Goal: Information Seeking & Learning: Learn about a topic

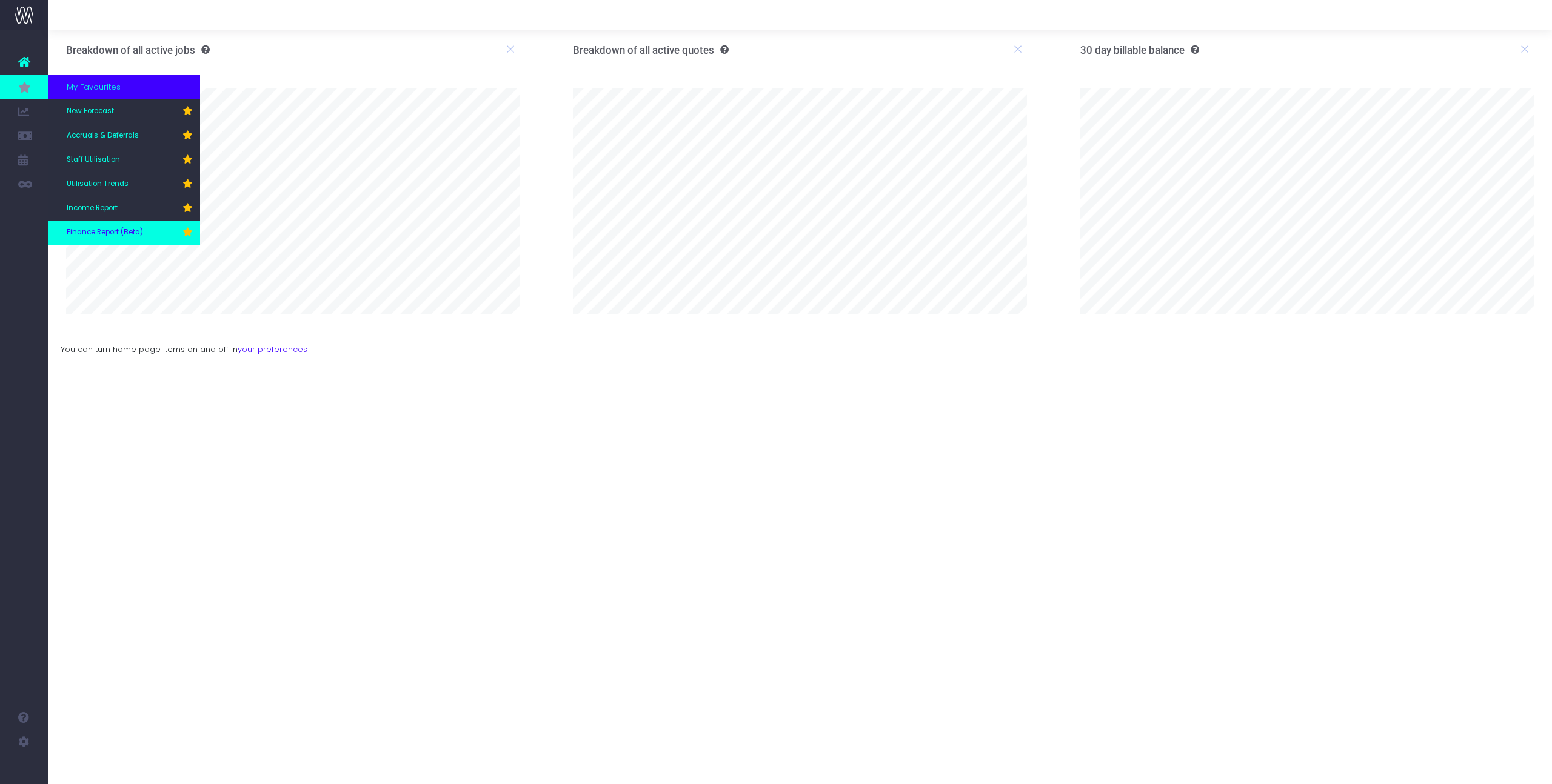
click at [94, 229] on span "Finance Report (Beta)" at bounding box center [105, 232] width 77 height 11
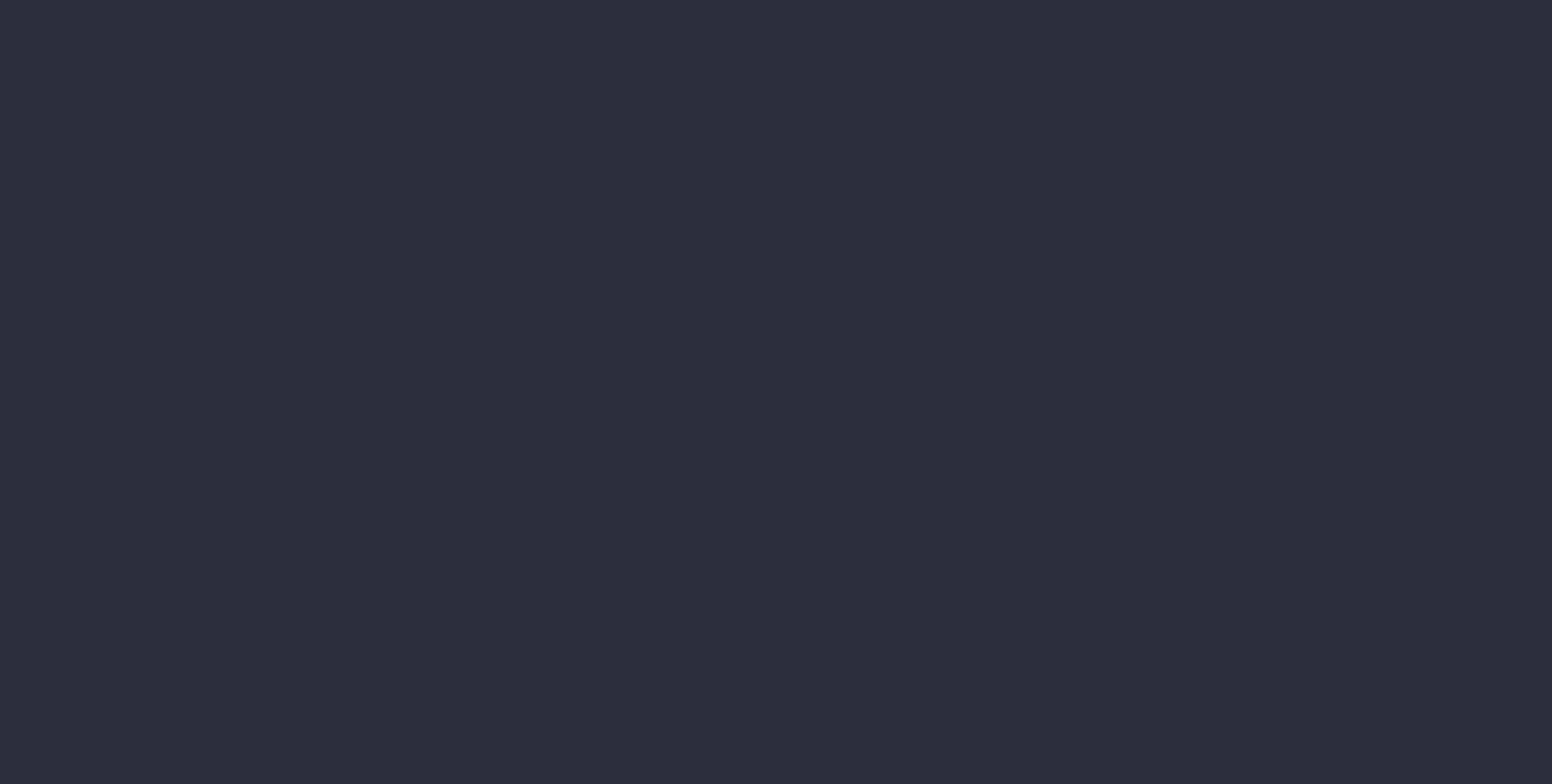
select select "finances"
select select "job"
select select "revrec"
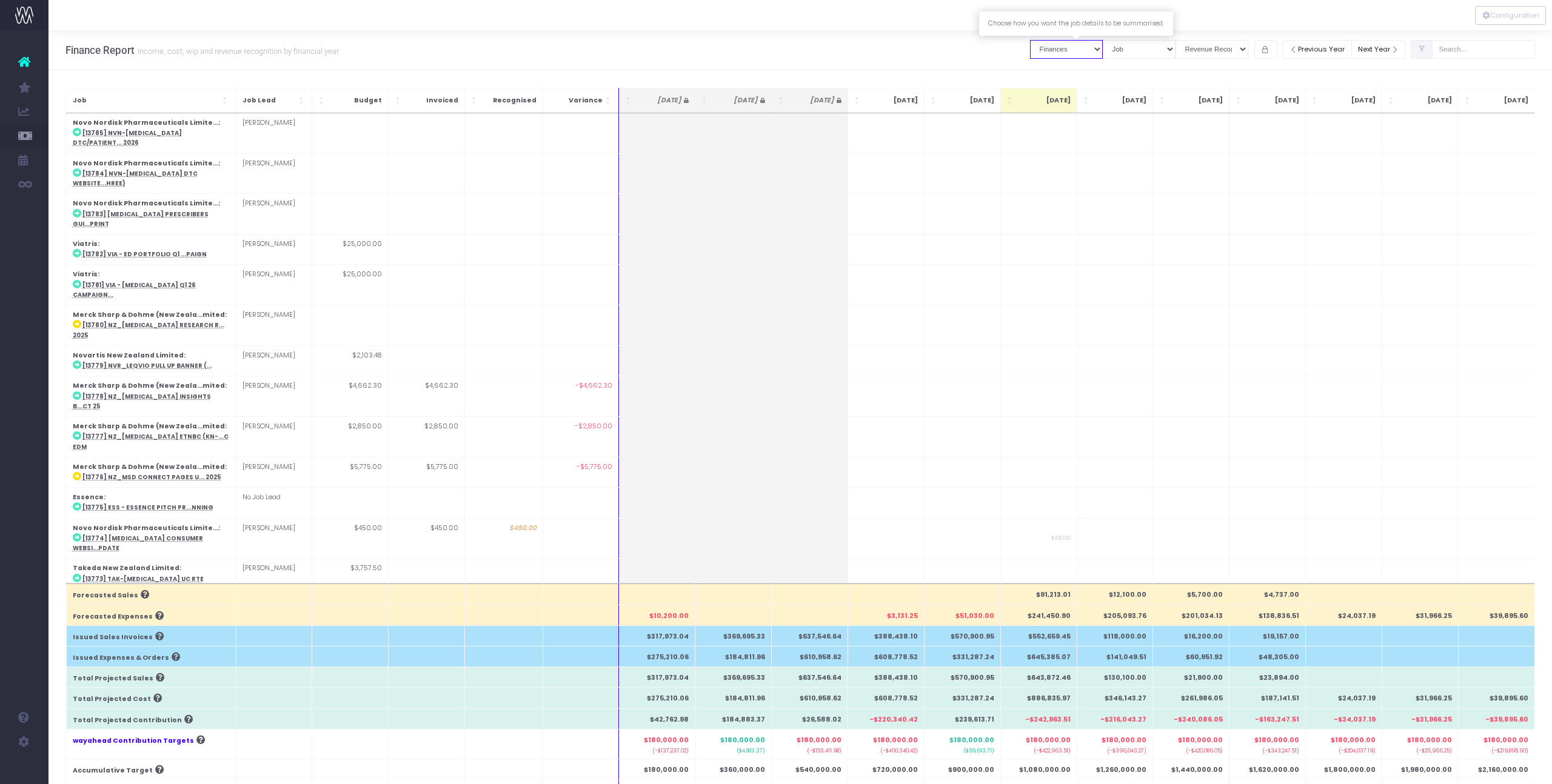
click at [1088, 54] on select "Job summary column shows... Finances Chart" at bounding box center [1066, 49] width 72 height 18
click at [1162, 52] on select "Summary by Job Client Job Lead Job Type Branch" at bounding box center [1139, 49] width 72 height 18
click at [1112, 40] on select "Summary by Job Client Job Lead Job Type Branch" at bounding box center [1139, 49] width 72 height 18
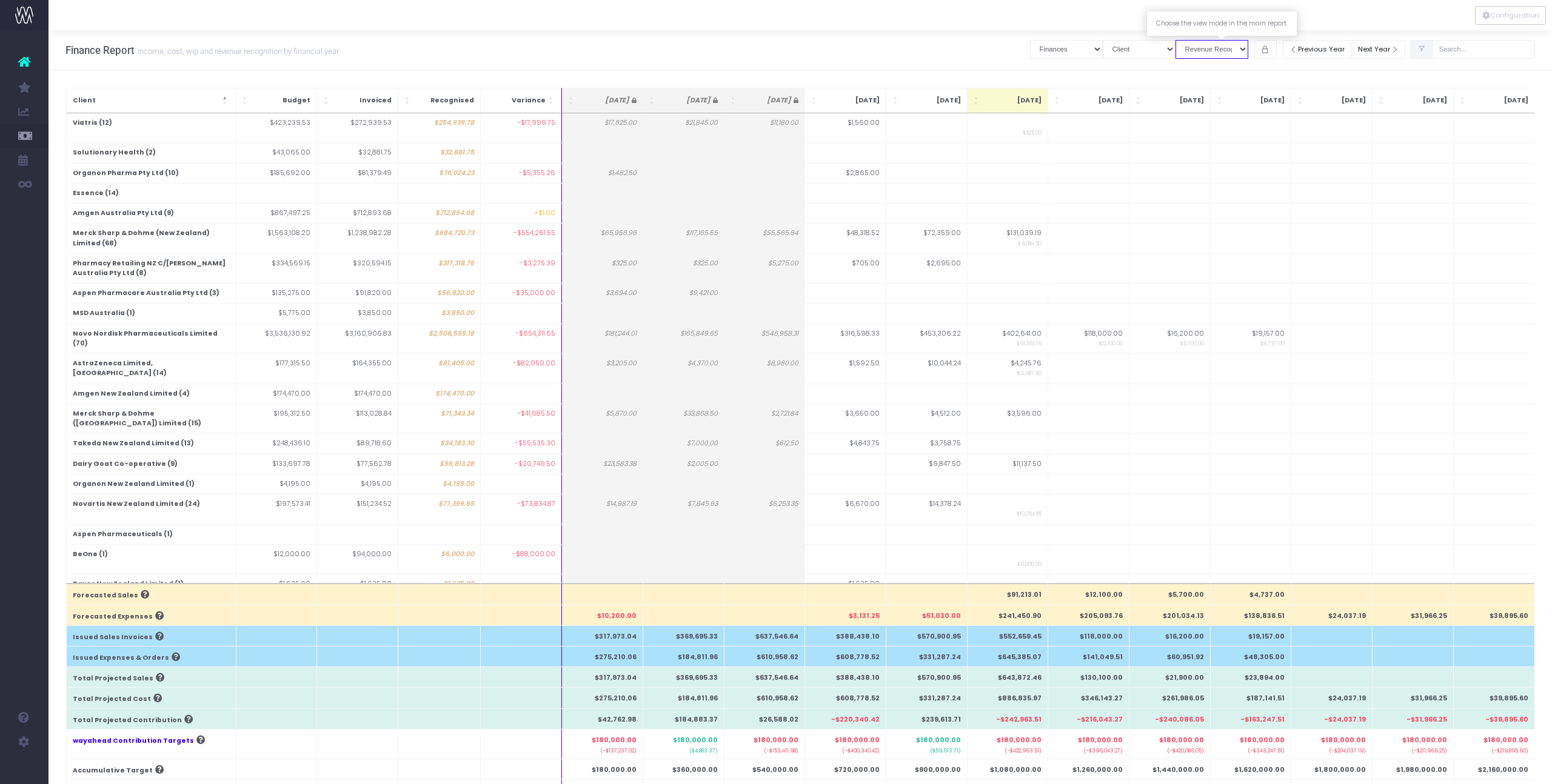
click at [1248, 51] on select "View Mode Billings Revenue Recognition WIP" at bounding box center [1212, 49] width 72 height 18
click at [1185, 40] on select "View Mode Billings Revenue Recognition WIP" at bounding box center [1212, 49] width 72 height 18
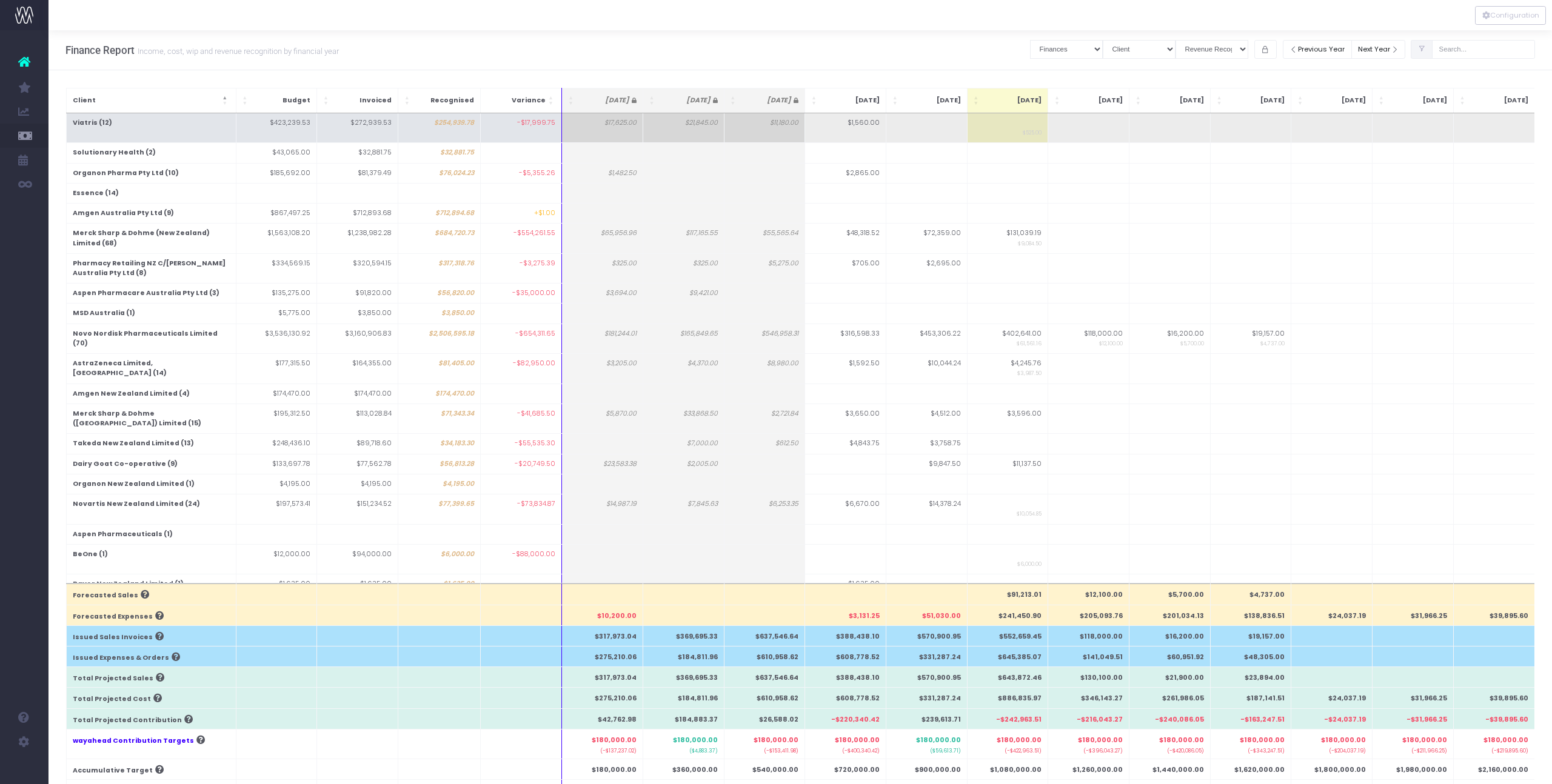
click at [100, 122] on td "Viatris (12)" at bounding box center [151, 128] width 170 height 29
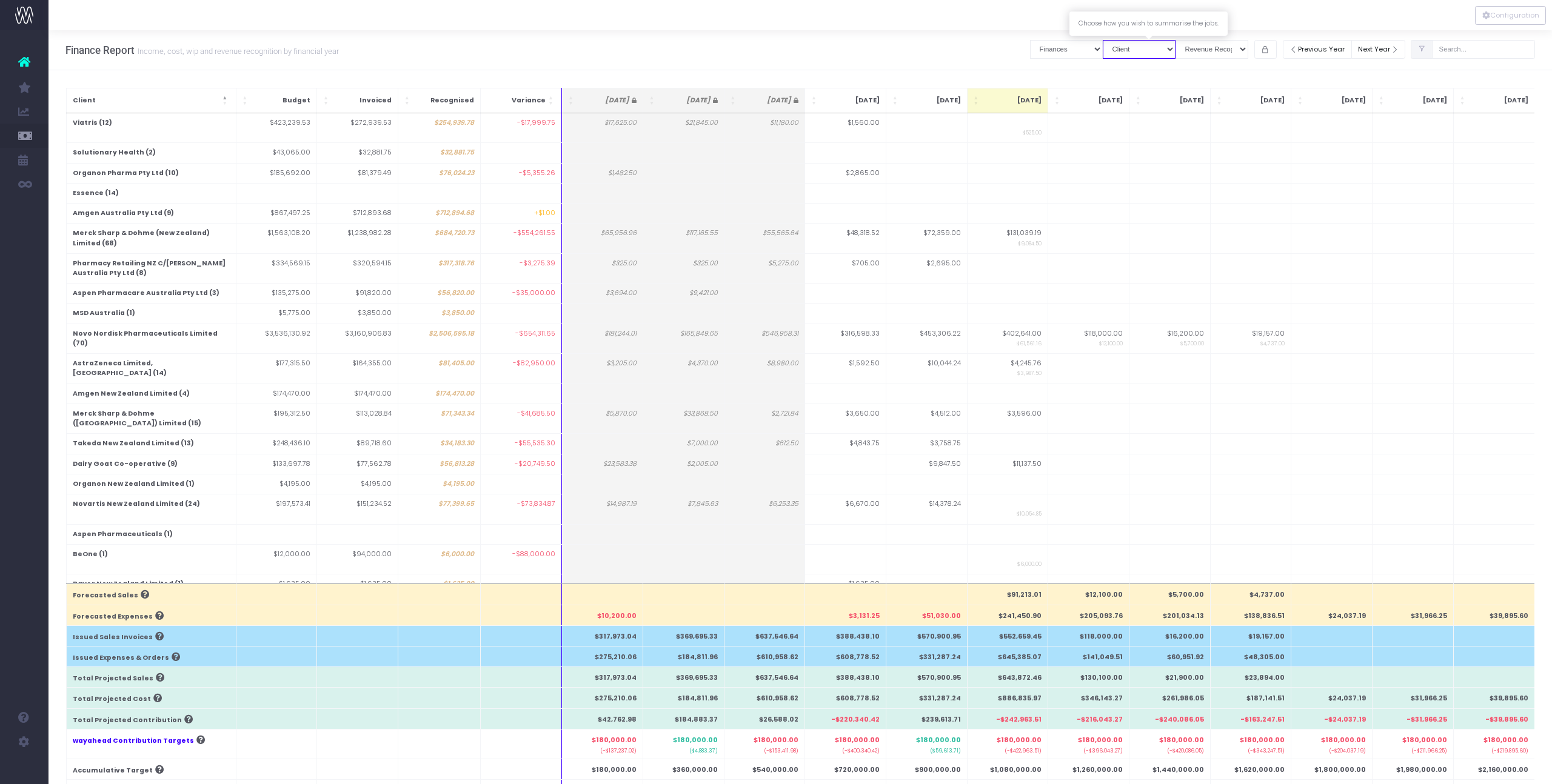
click at [1158, 48] on select "Summary by Job Client Job Lead Job Type Branch" at bounding box center [1139, 49] width 72 height 18
click at [1501, 15] on button "Configuration" at bounding box center [1510, 15] width 71 height 18
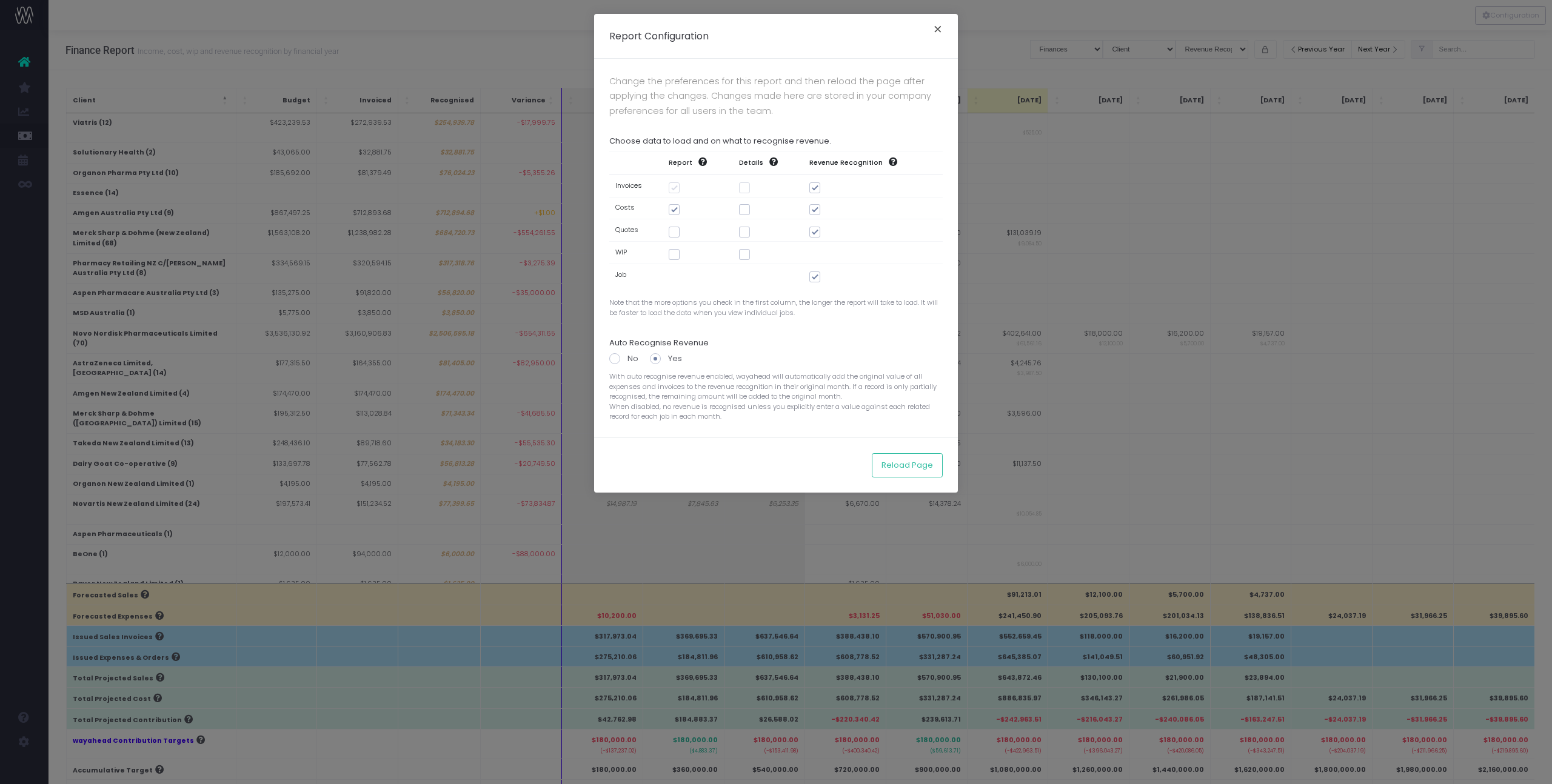
click at [943, 24] on button "×" at bounding box center [937, 31] width 25 height 19
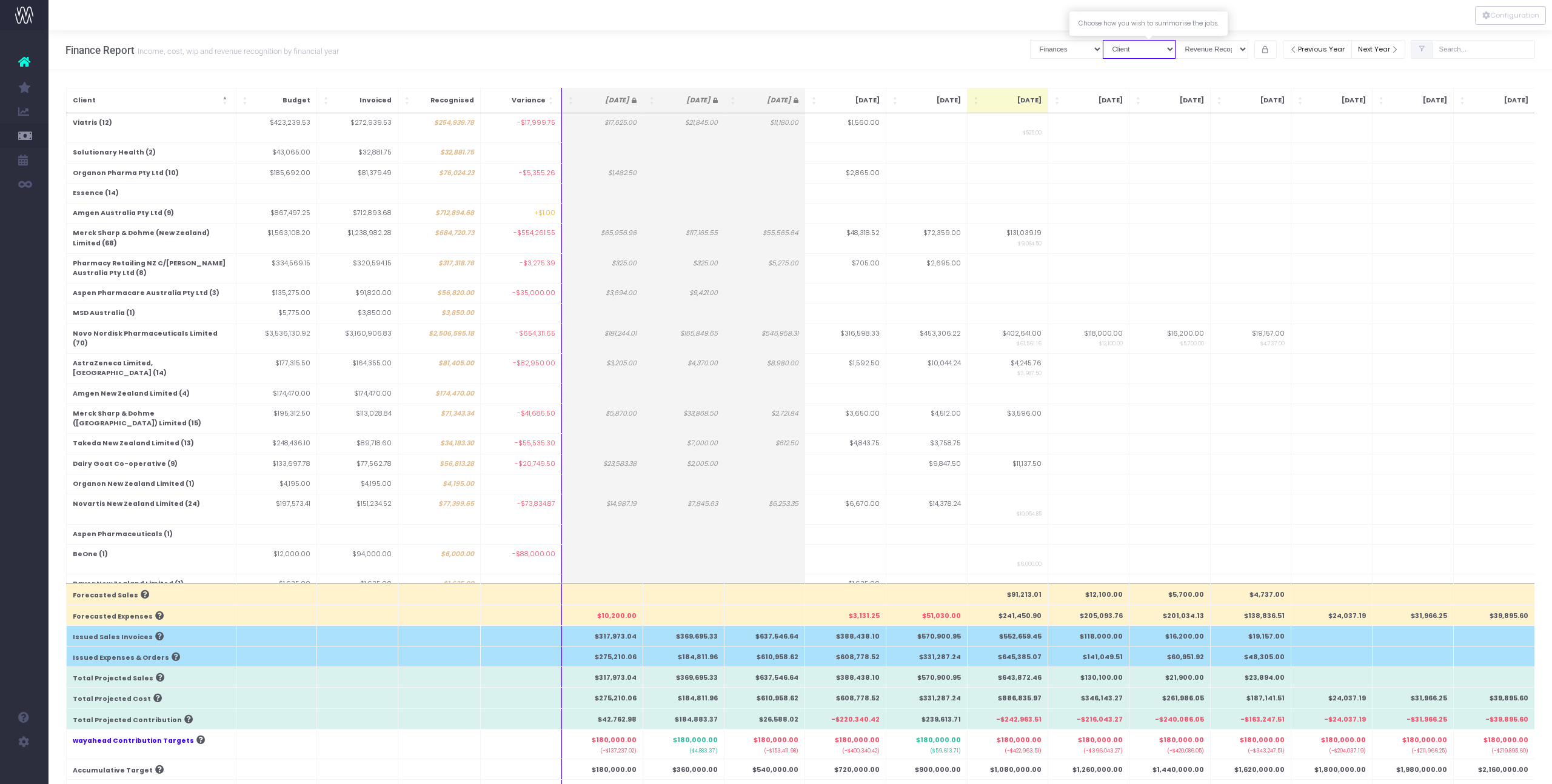
click at [1166, 46] on select "Summary by Job Client Job Lead Job Type Branch" at bounding box center [1139, 49] width 72 height 18
select select "job"
click at [1112, 40] on select "Summary by Job Client Job Lead Job Type Branch" at bounding box center [1139, 49] width 72 height 18
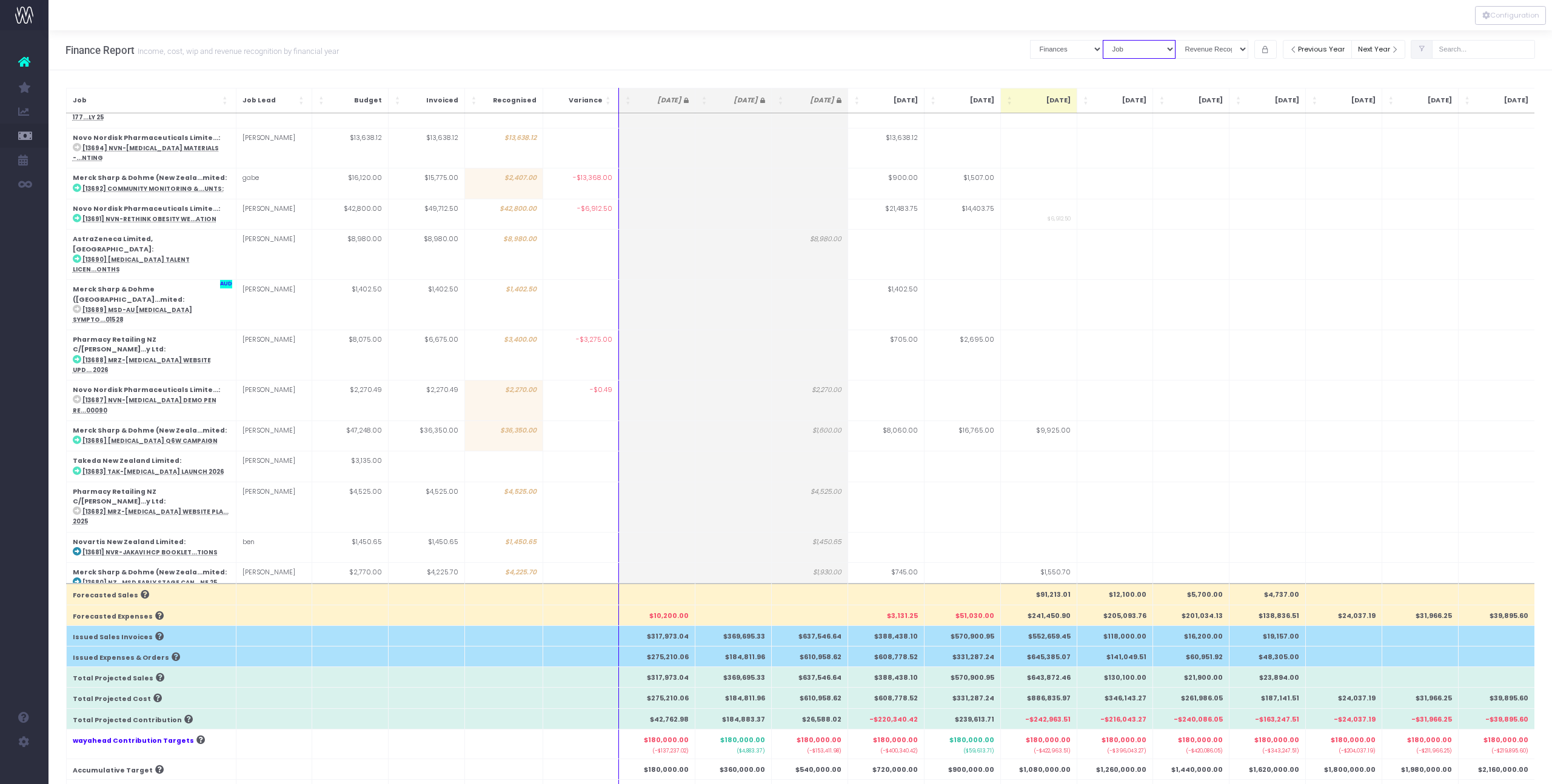
scroll to position [3033, 0]
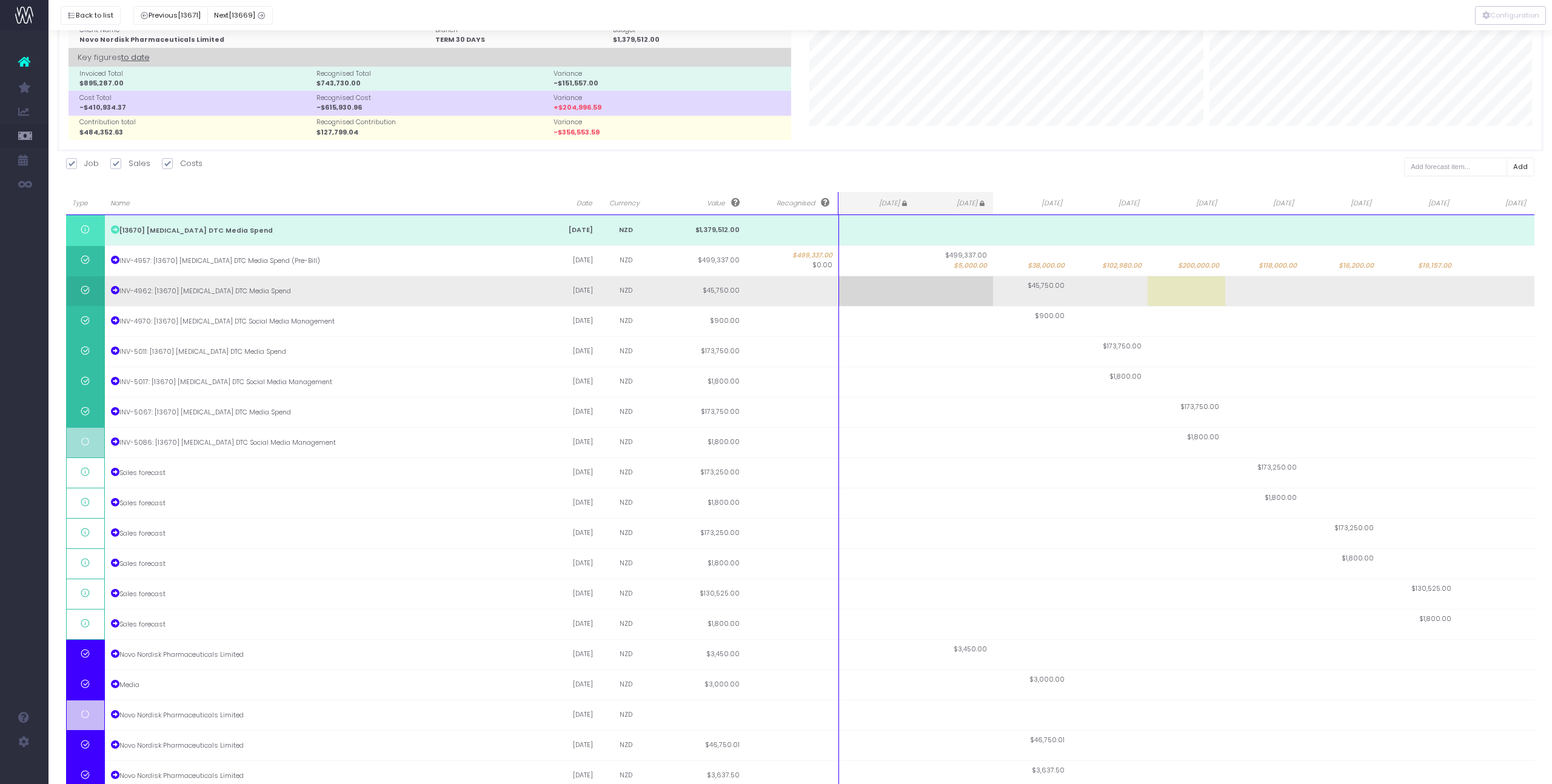
scroll to position [53, 0]
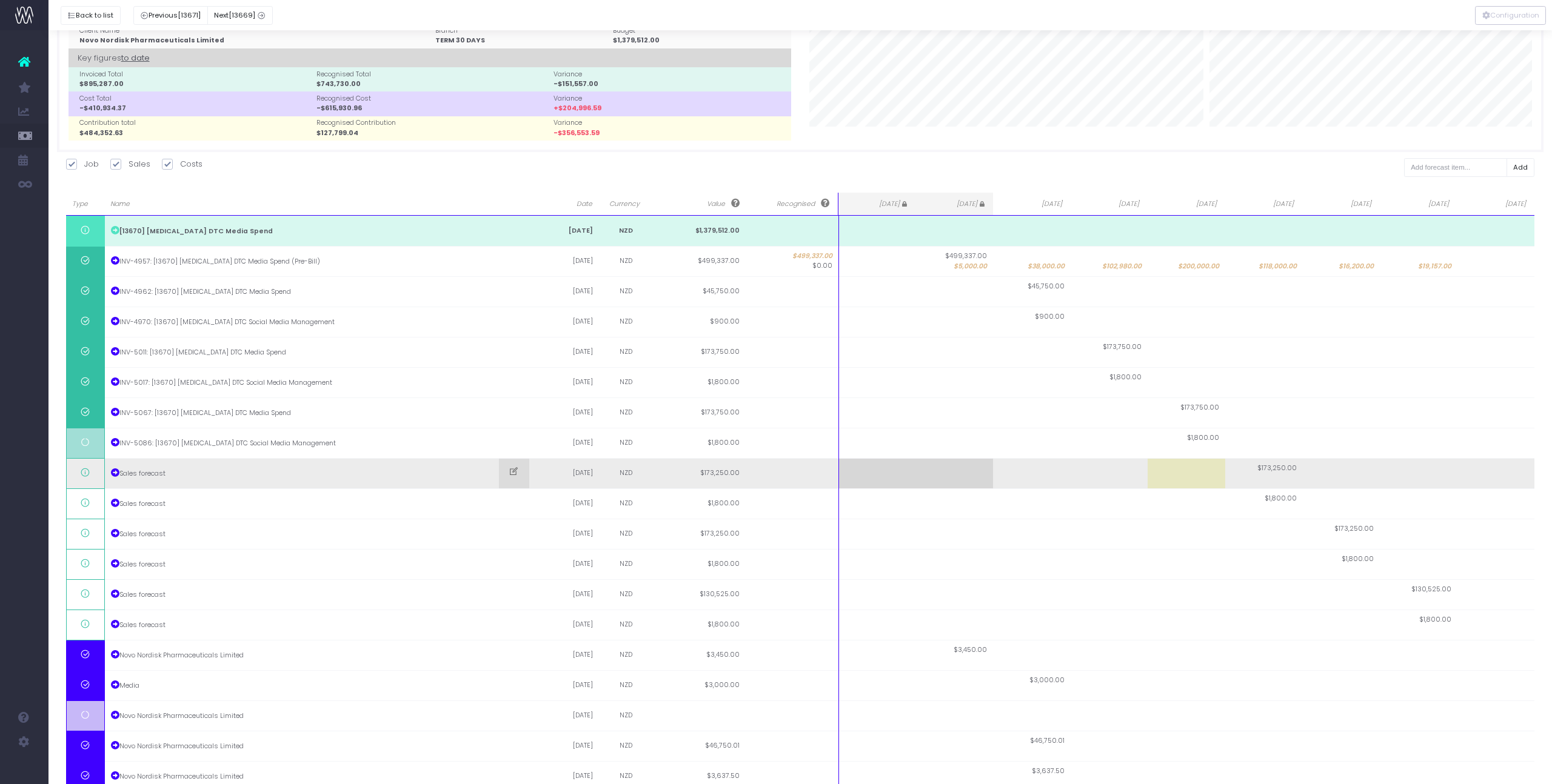
click at [1268, 478] on td "$173,250.00" at bounding box center [1263, 473] width 77 height 30
click at [527, 474] on span at bounding box center [514, 473] width 30 height 29
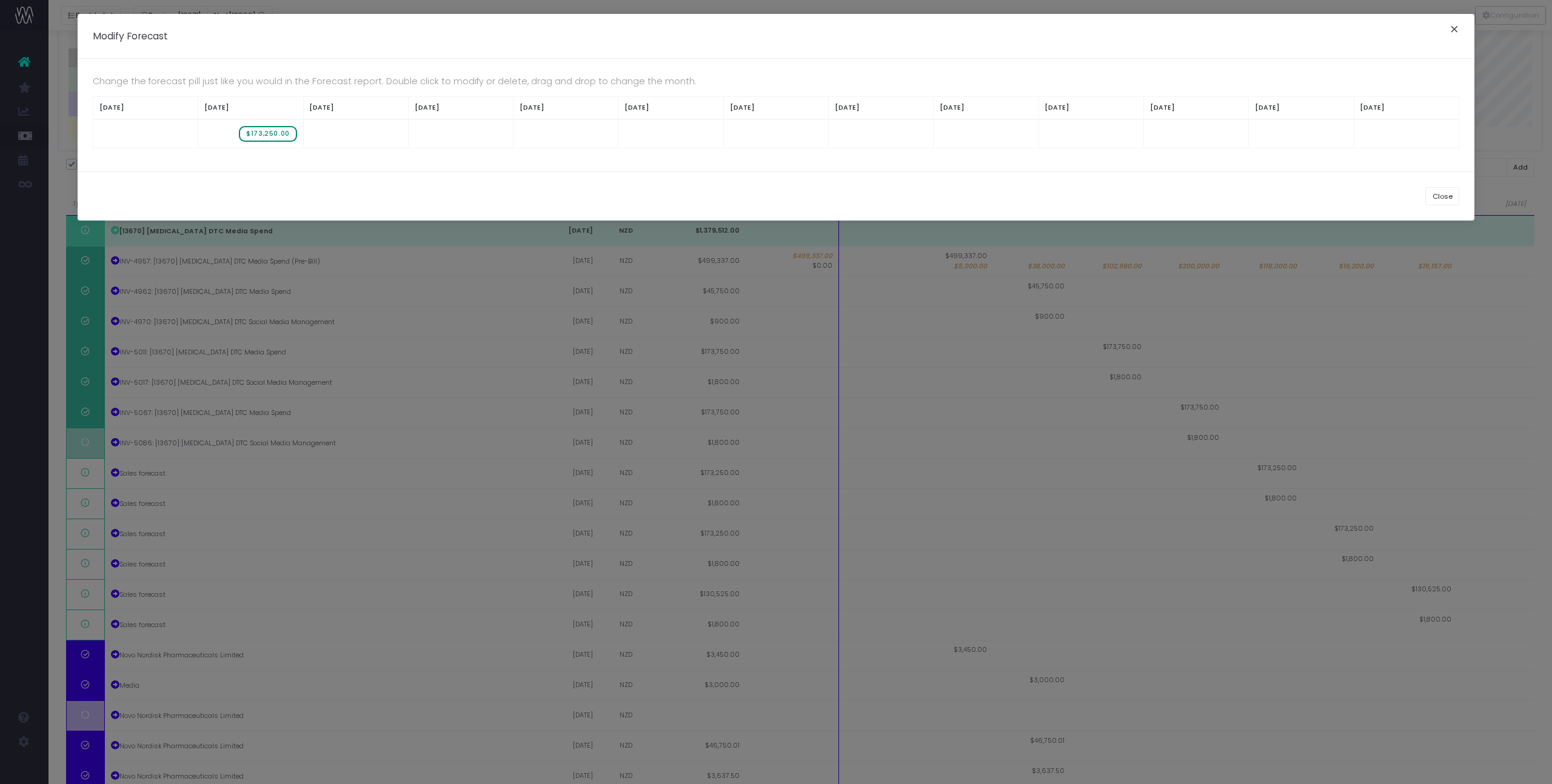
click at [1454, 30] on button "Close" at bounding box center [1454, 31] width 25 height 19
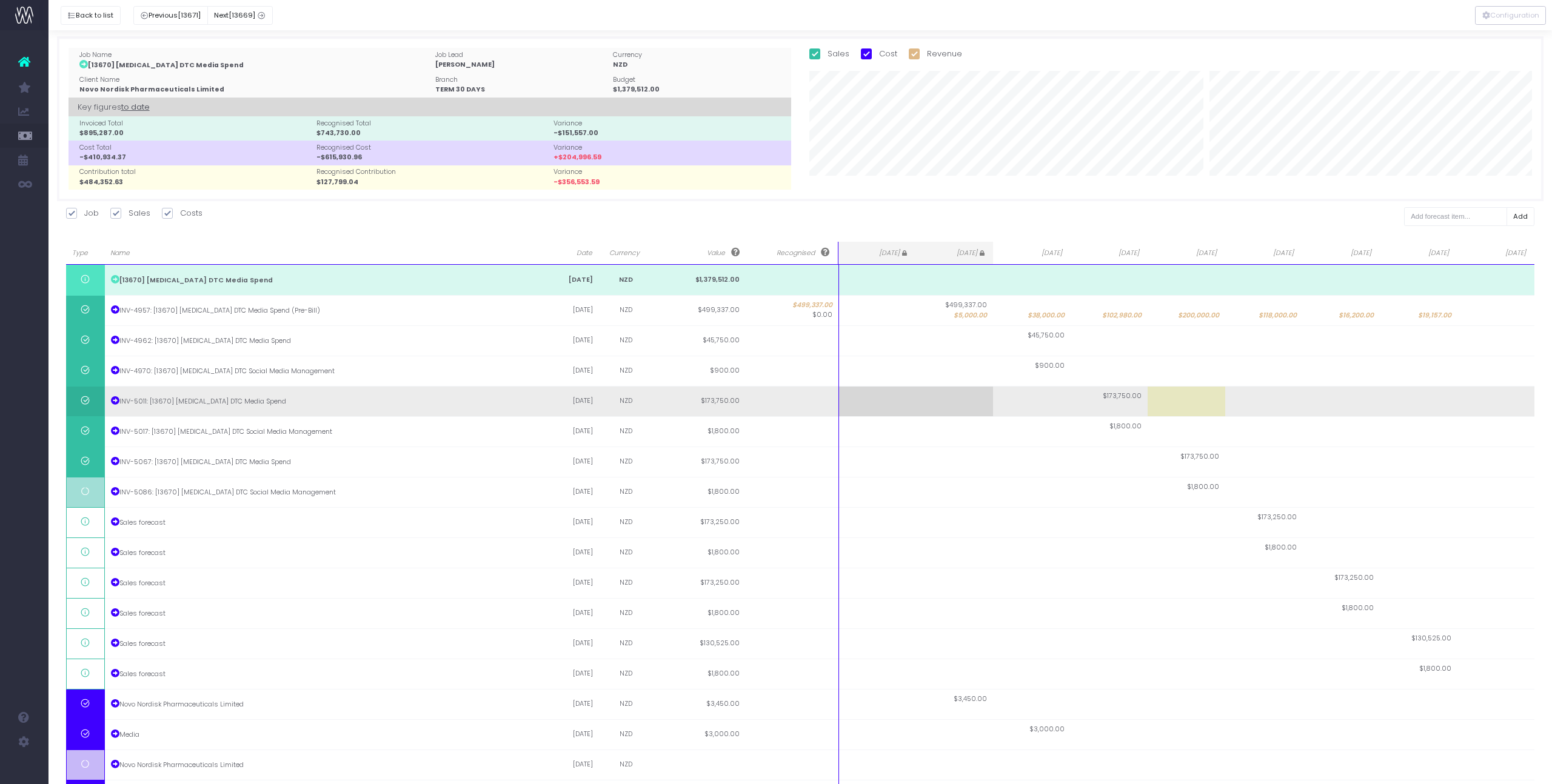
scroll to position [0, 0]
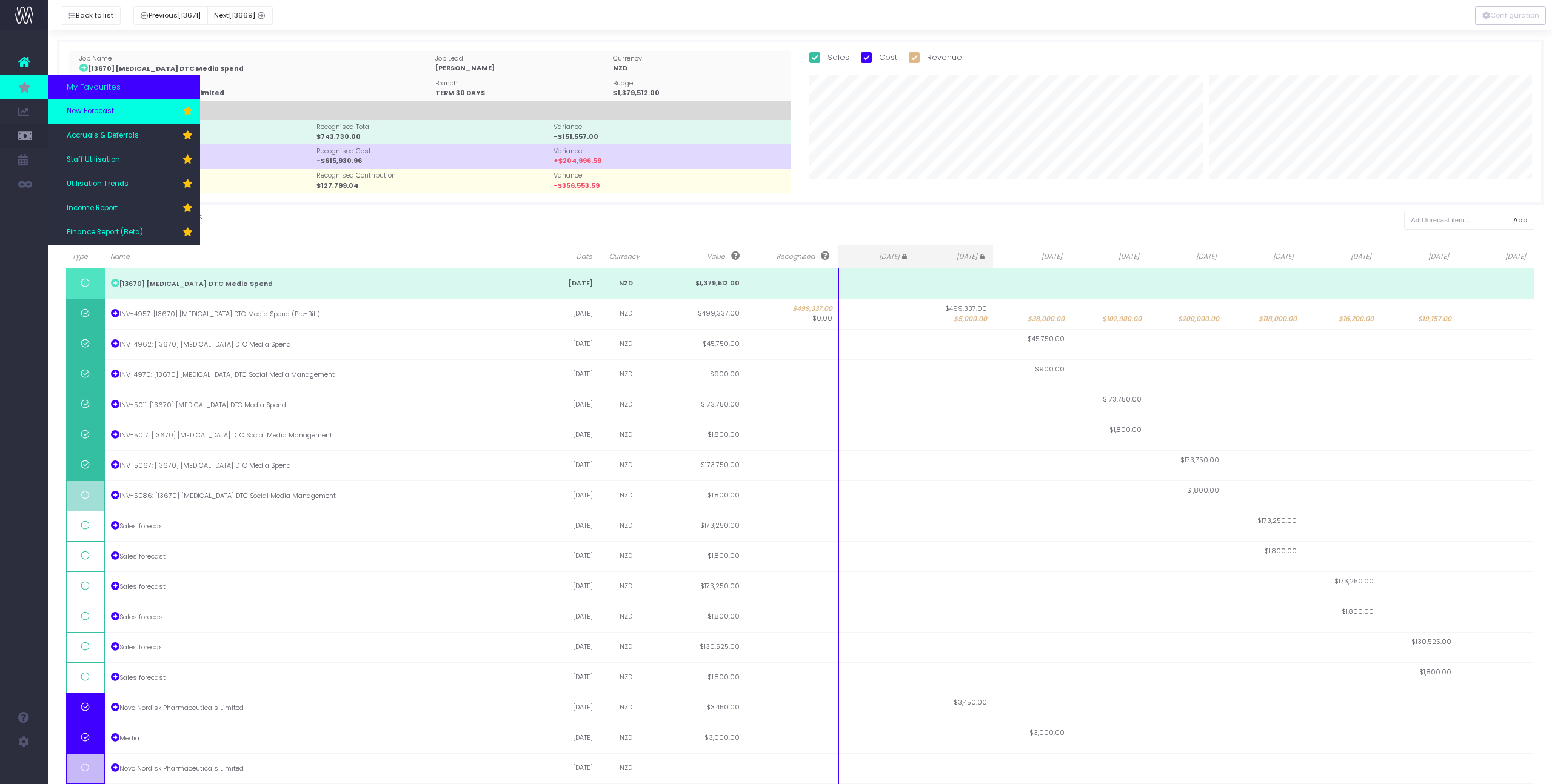
click at [107, 113] on span "New Forecast" at bounding box center [90, 111] width 47 height 11
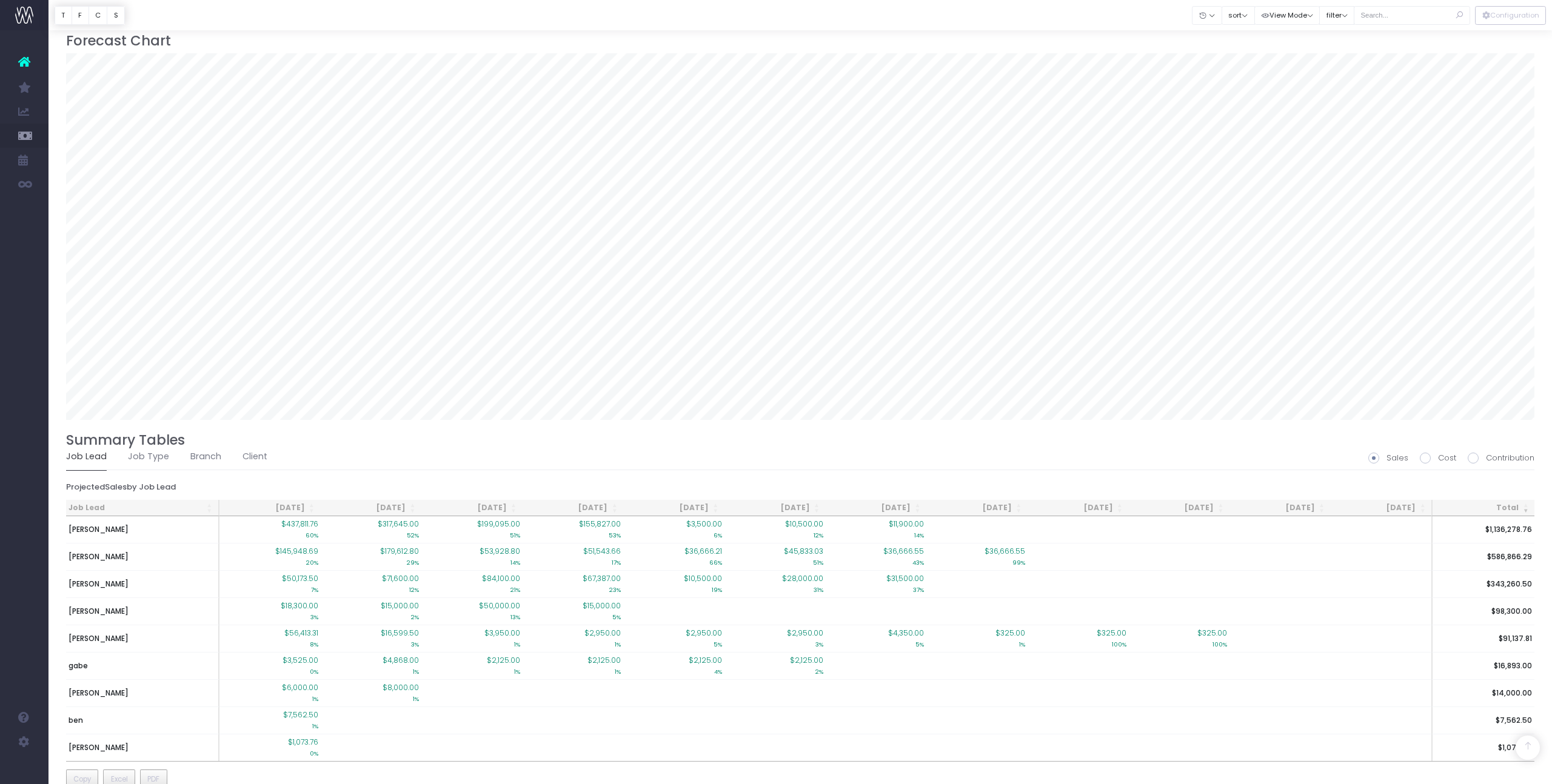
scroll to position [1015, 0]
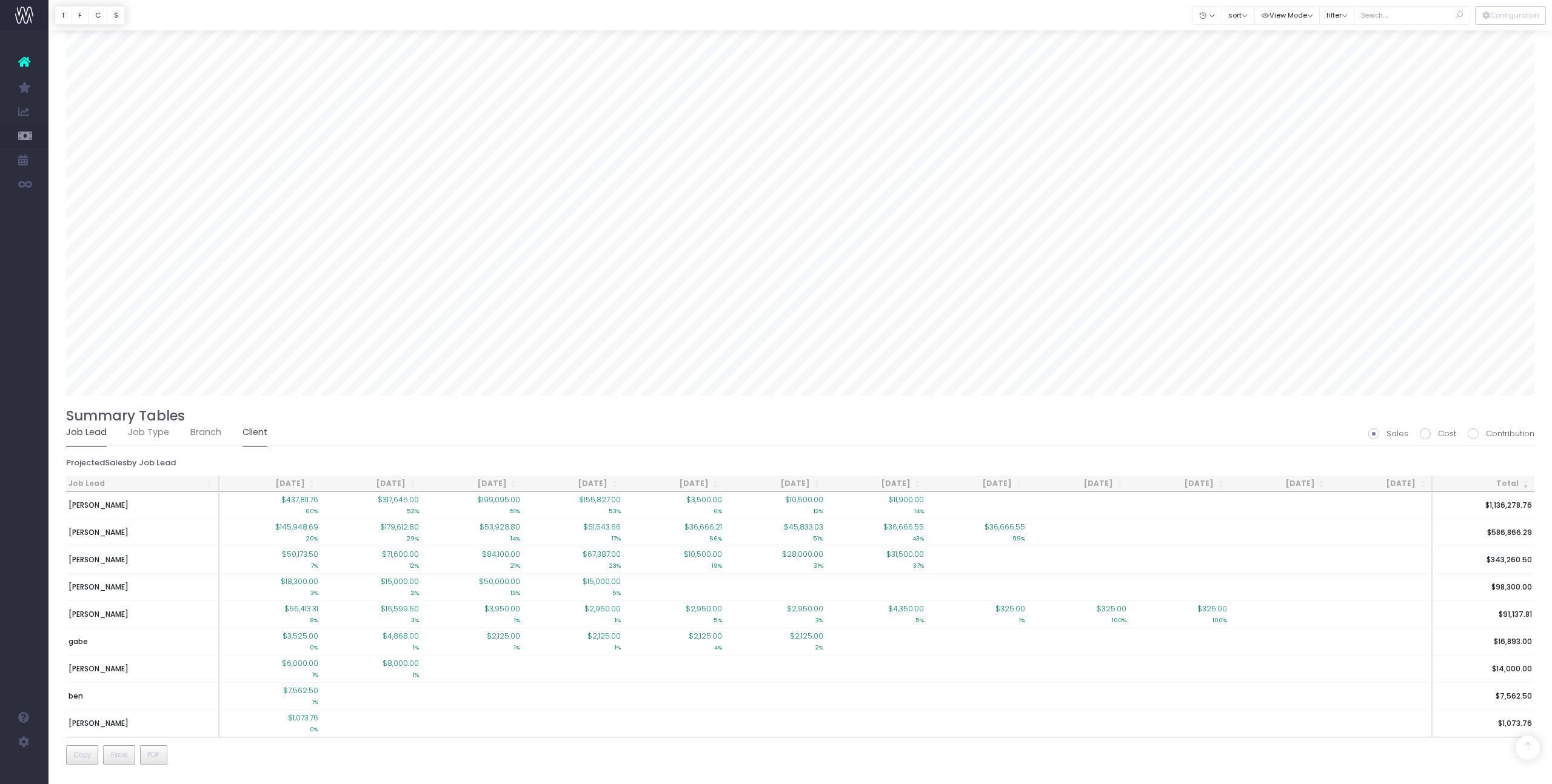
click at [243, 430] on link "Client" at bounding box center [255, 433] width 25 height 28
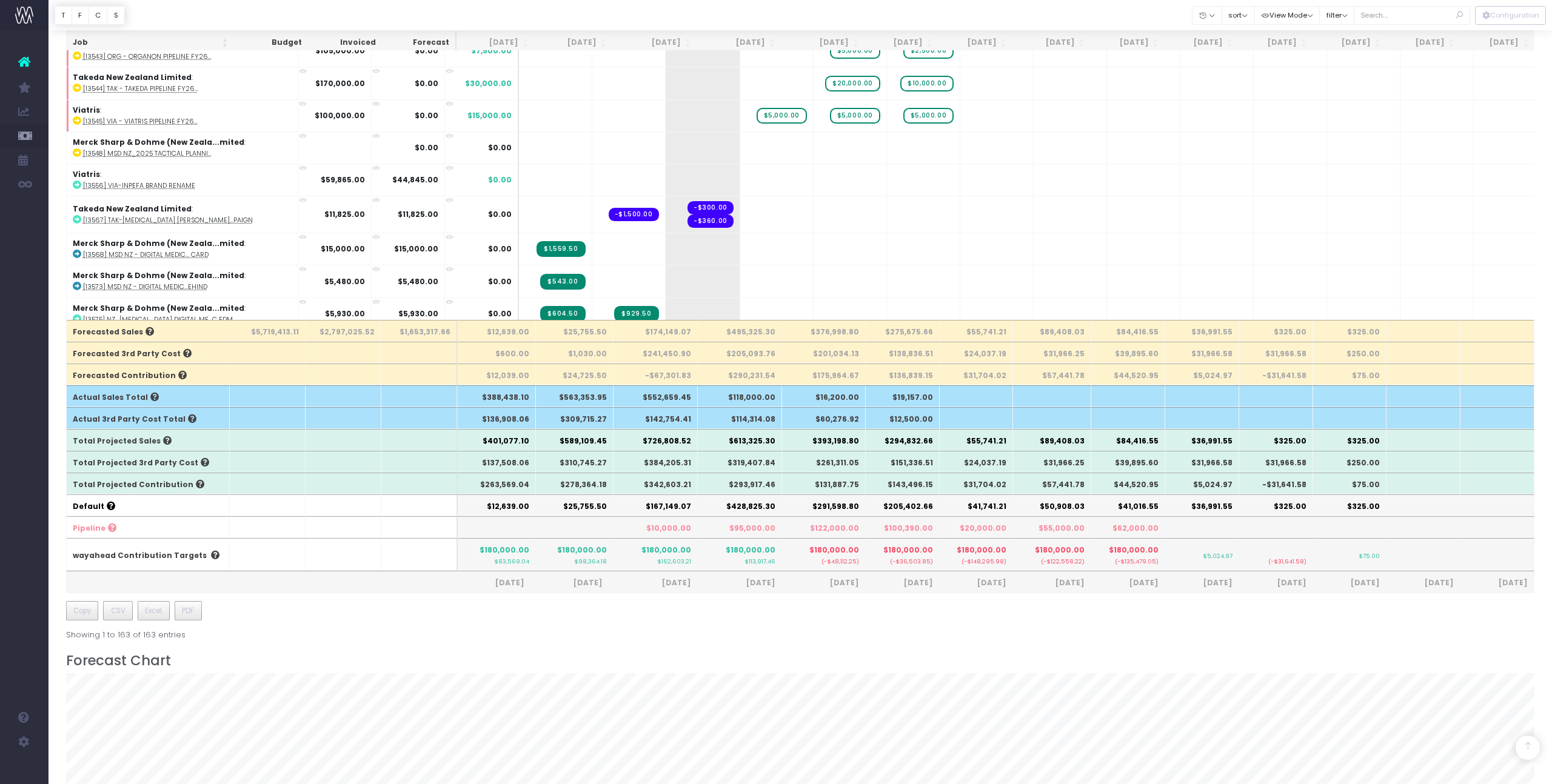
scroll to position [372, 0]
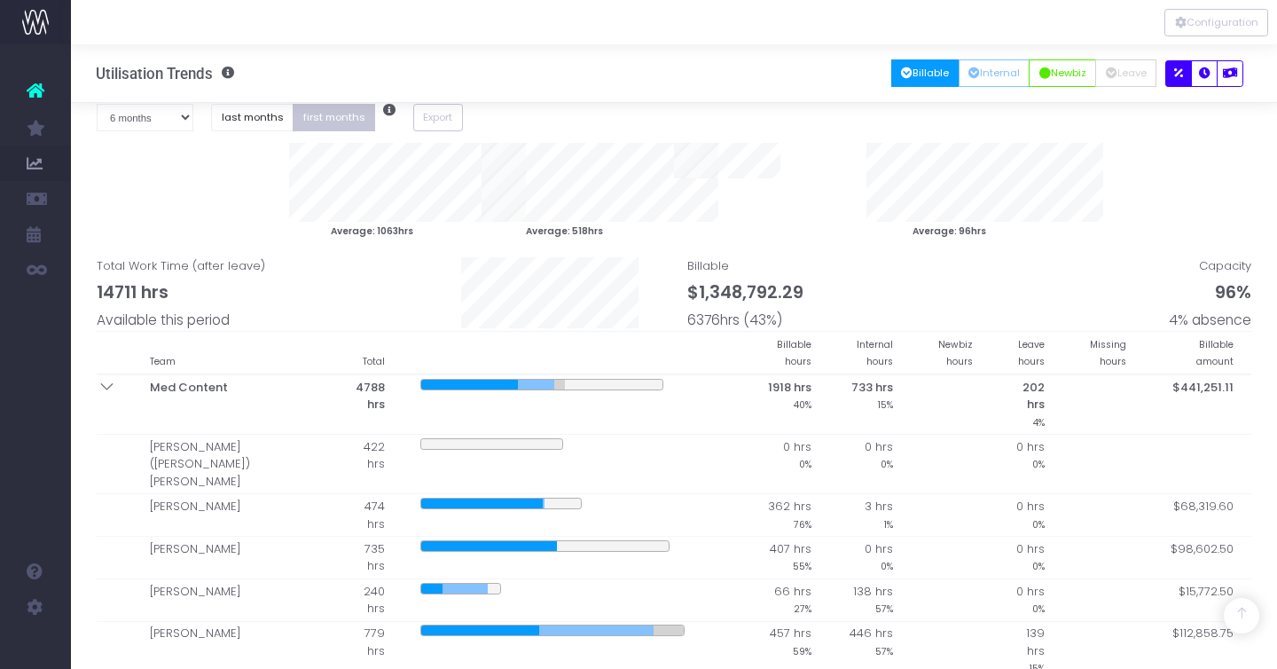
select select "six"
